Goal: Transaction & Acquisition: Subscribe to service/newsletter

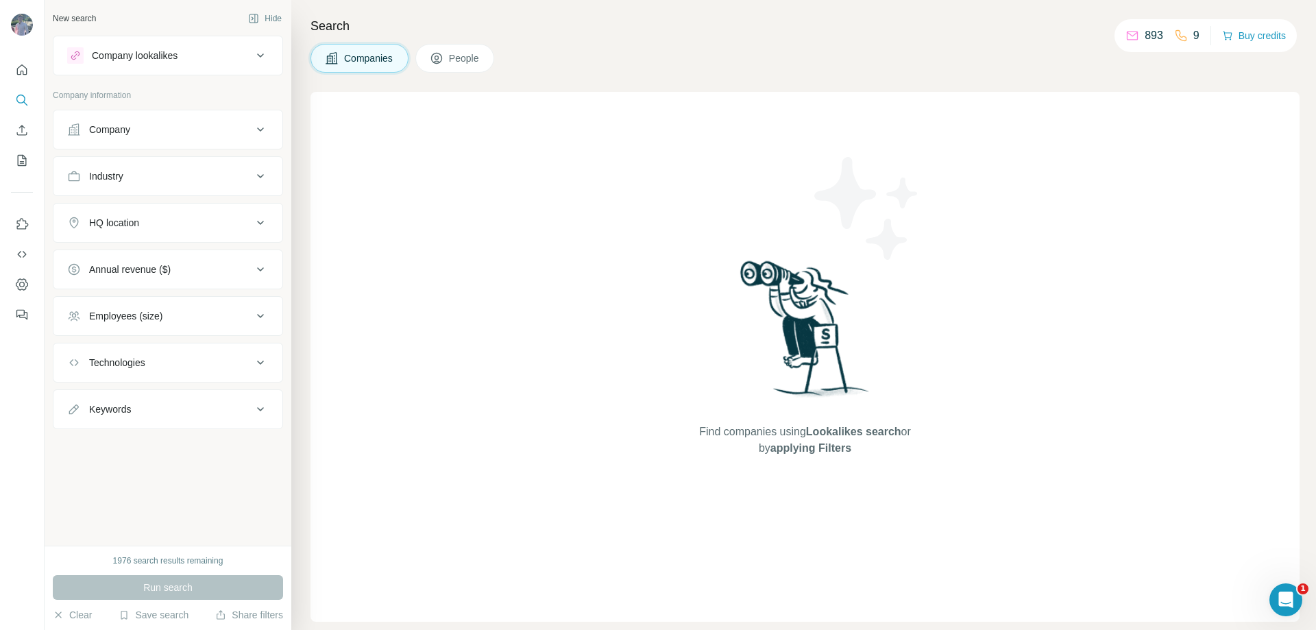
click at [431, 56] on icon at bounding box center [437, 58] width 14 height 14
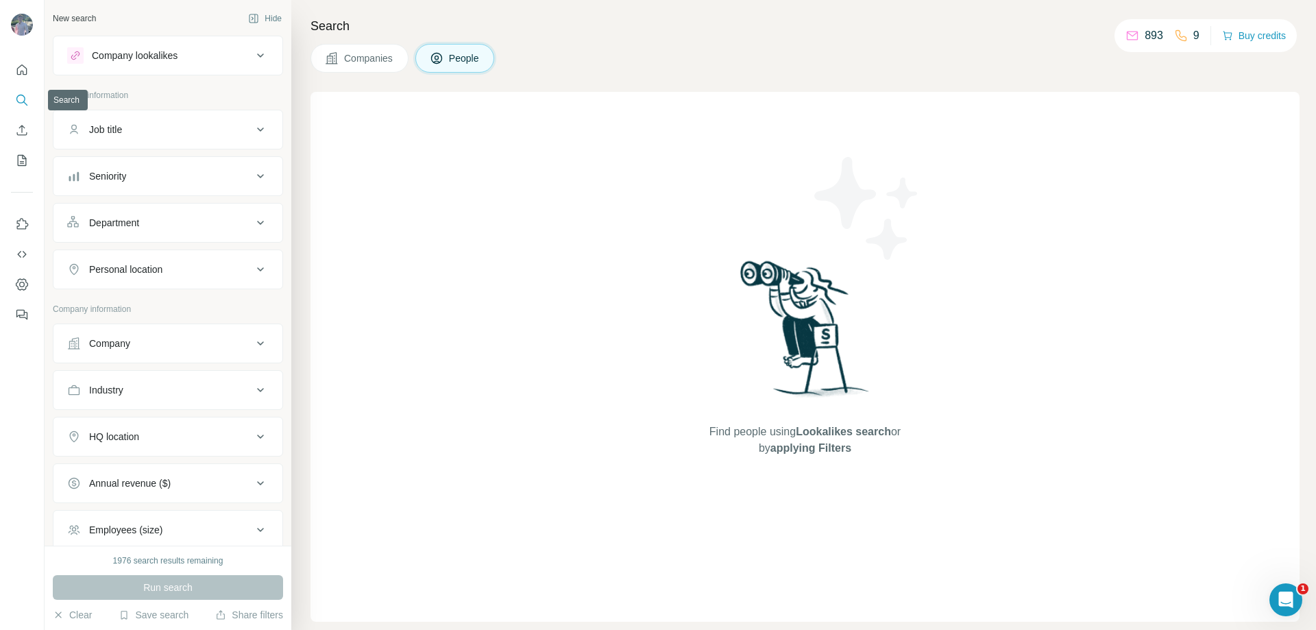
click at [19, 100] on icon "Search" at bounding box center [22, 100] width 14 height 14
click at [81, 21] on div "New search" at bounding box center [74, 18] width 43 height 12
click at [73, 18] on div "New search" at bounding box center [74, 18] width 43 height 12
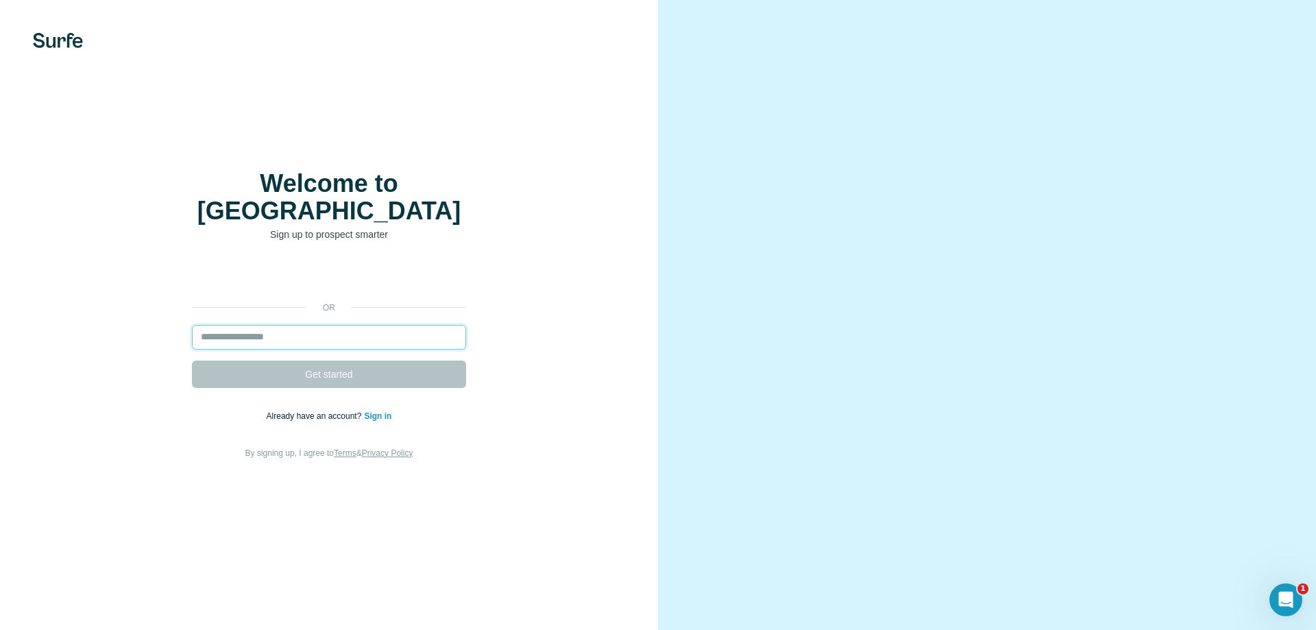
click at [351, 329] on input "email" at bounding box center [329, 337] width 274 height 25
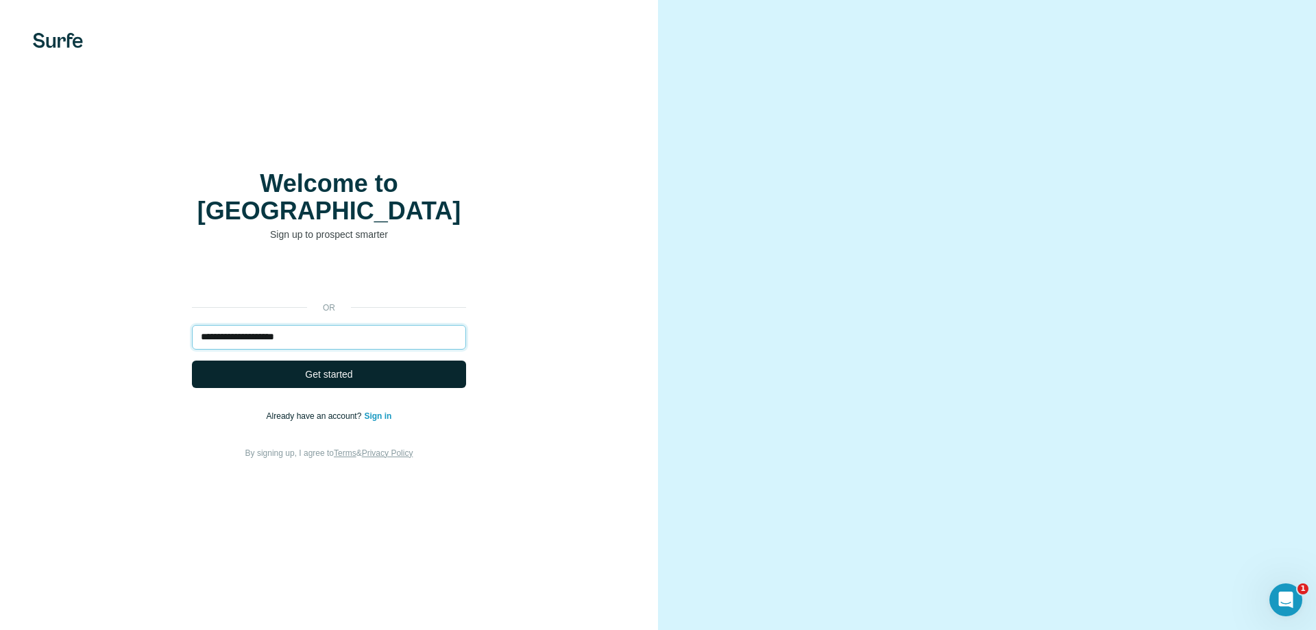
type input "**********"
click at [324, 367] on span "Get started" at bounding box center [328, 374] width 47 height 14
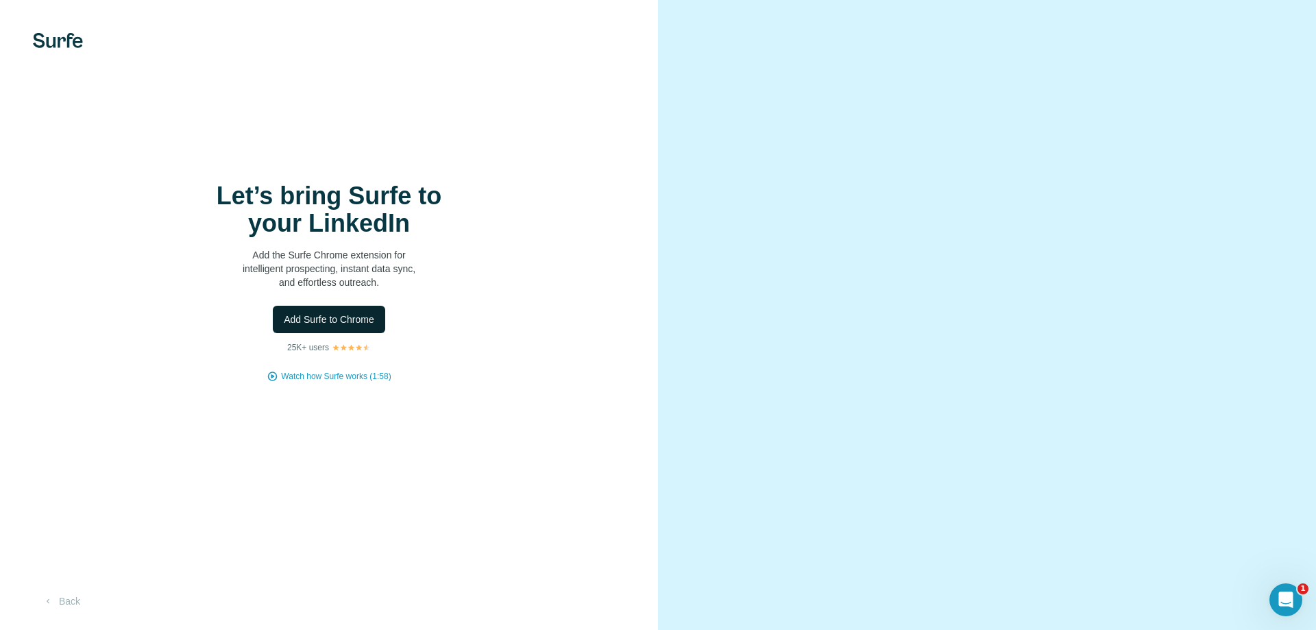
click at [333, 324] on span "Add Surfe to Chrome" at bounding box center [329, 320] width 90 height 14
